Goal: Find specific page/section: Locate a particular part of the current website

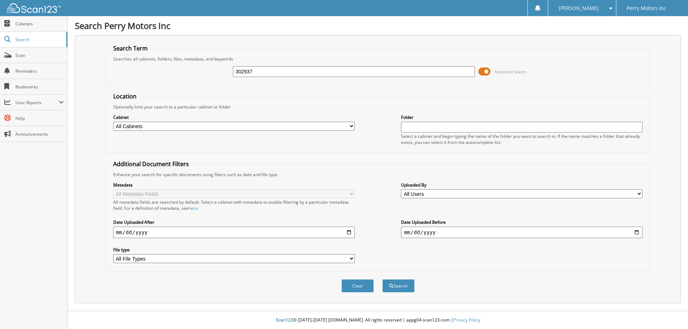
type input "302937"
click at [382, 279] on button "Search" at bounding box center [398, 285] width 32 height 13
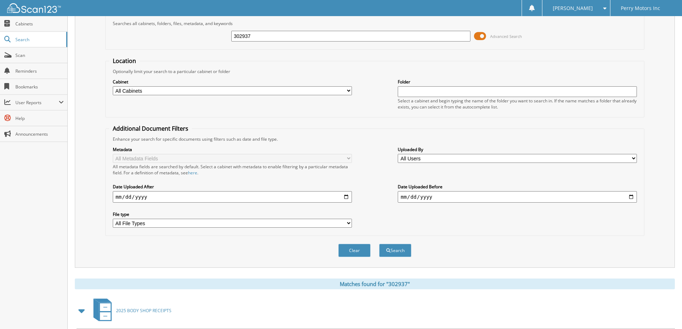
scroll to position [111, 0]
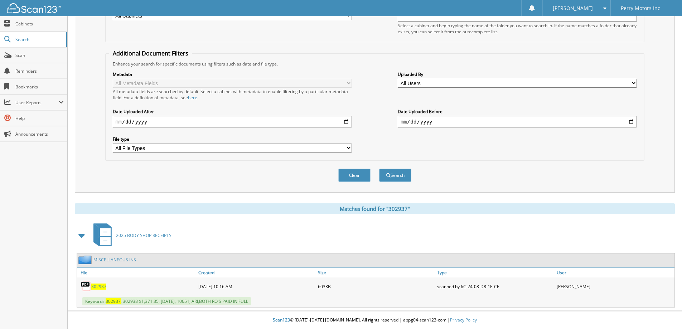
click at [100, 284] on link "302937" at bounding box center [98, 287] width 15 height 6
